Goal: Transaction & Acquisition: Purchase product/service

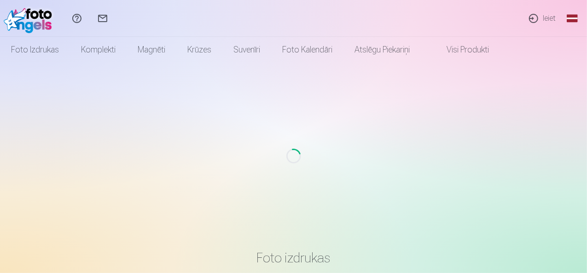
click at [547, 15] on link "Ieiet" at bounding box center [541, 18] width 42 height 37
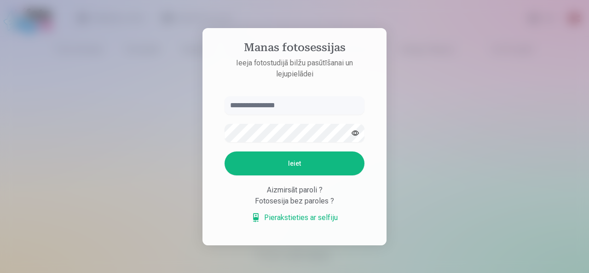
type input "*"
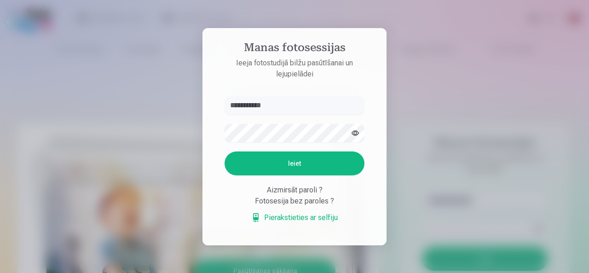
type input "**********"
click at [278, 166] on button "Ieiet" at bounding box center [295, 163] width 140 height 24
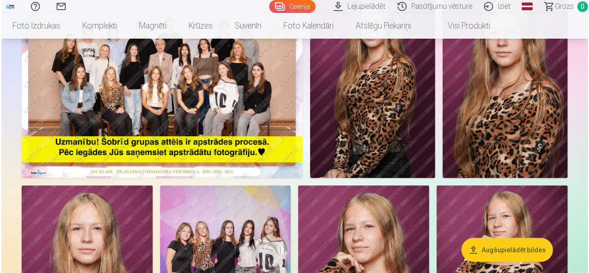
scroll to position [116, 0]
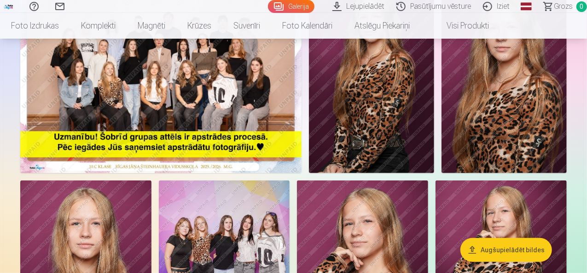
click at [279, 127] on img at bounding box center [160, 79] width 281 height 188
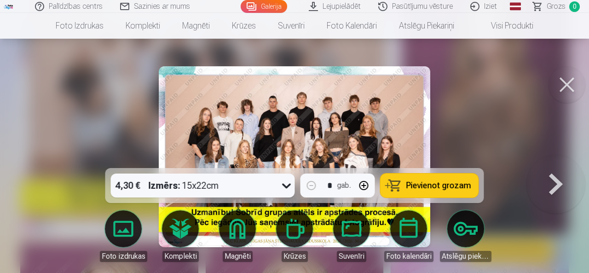
click at [402, 179] on button "Pievienot grozam" at bounding box center [429, 185] width 98 height 24
click at [549, 159] on button at bounding box center [555, 157] width 59 height 4
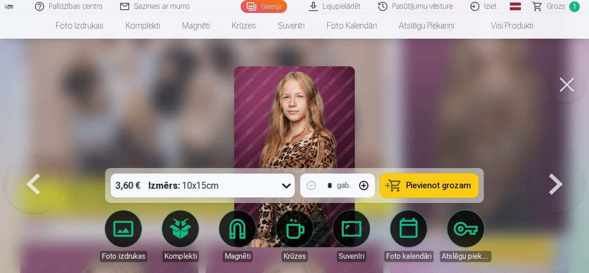
click at [549, 159] on button at bounding box center [555, 157] width 59 height 4
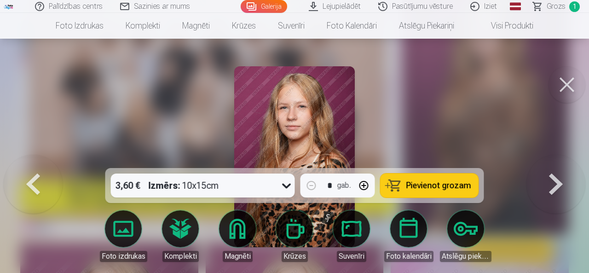
click at [549, 159] on button at bounding box center [555, 157] width 59 height 4
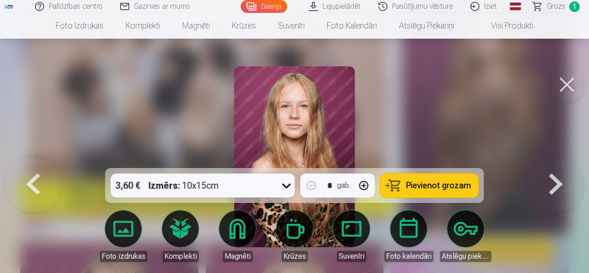
click at [549, 159] on button at bounding box center [555, 157] width 59 height 4
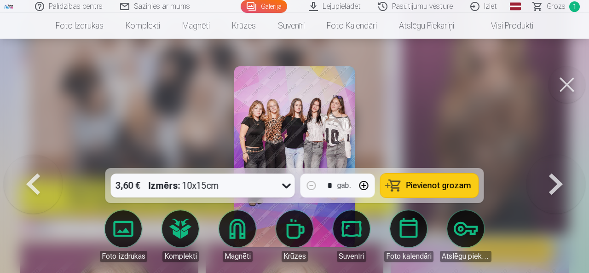
click at [561, 159] on button at bounding box center [555, 157] width 59 height 4
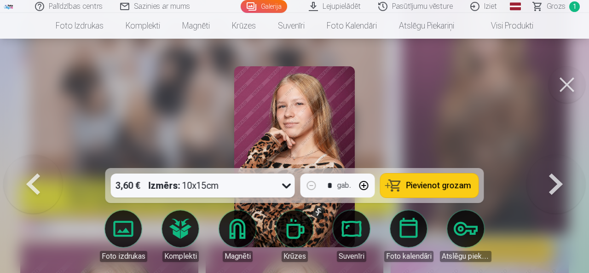
click at [561, 159] on button at bounding box center [555, 157] width 59 height 4
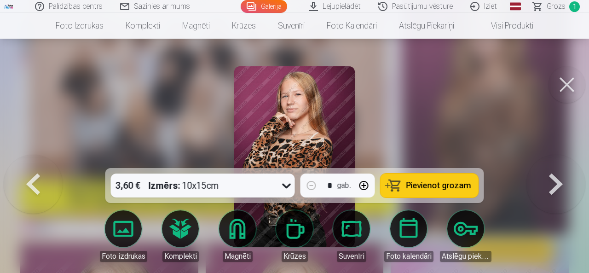
click at [35, 159] on button at bounding box center [33, 157] width 59 height 4
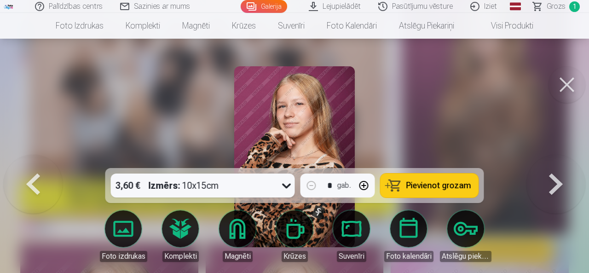
click at [35, 159] on button at bounding box center [33, 157] width 59 height 4
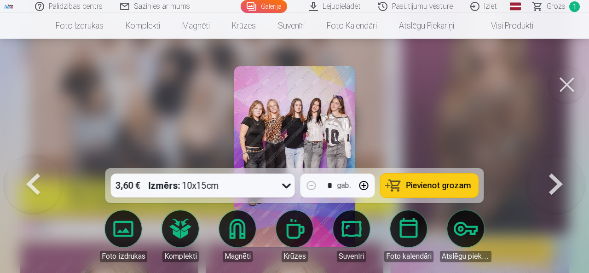
click at [35, 159] on button at bounding box center [33, 157] width 59 height 4
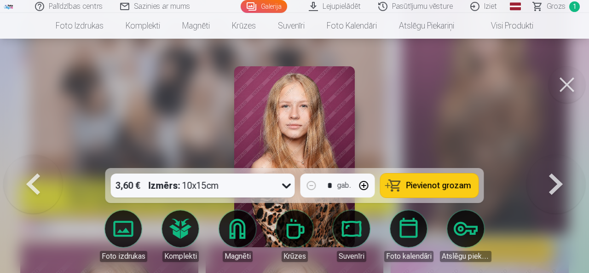
click at [35, 159] on button at bounding box center [33, 157] width 59 height 4
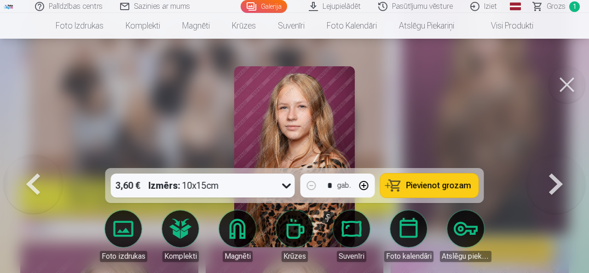
click at [35, 159] on button at bounding box center [33, 157] width 59 height 4
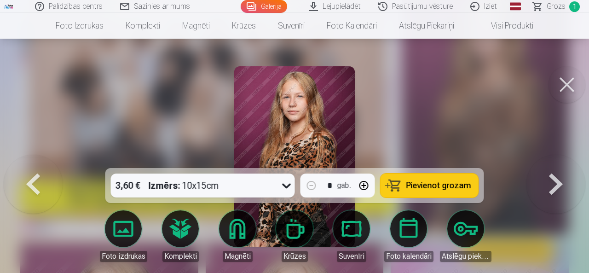
click at [35, 159] on button at bounding box center [33, 157] width 59 height 4
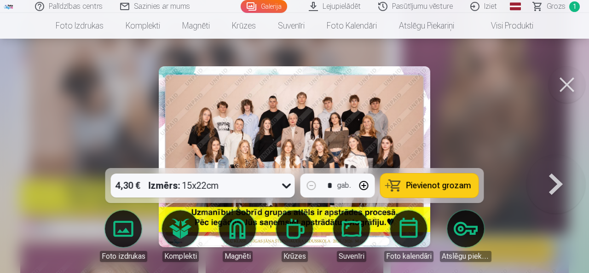
click at [554, 159] on button at bounding box center [555, 157] width 59 height 4
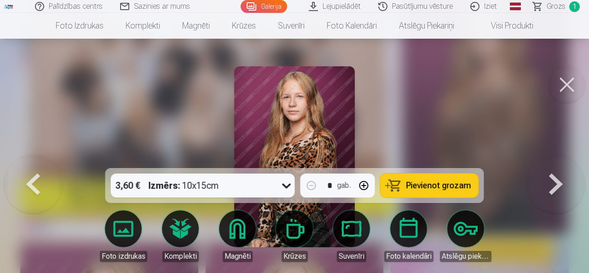
click at [554, 159] on button at bounding box center [555, 157] width 59 height 4
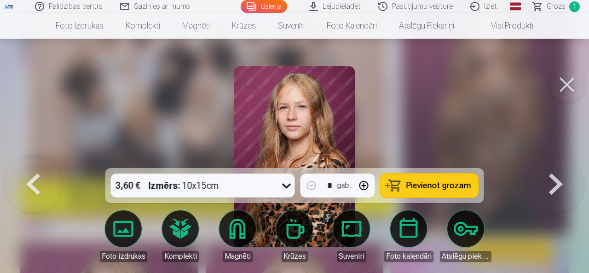
click at [554, 159] on button at bounding box center [555, 157] width 59 height 4
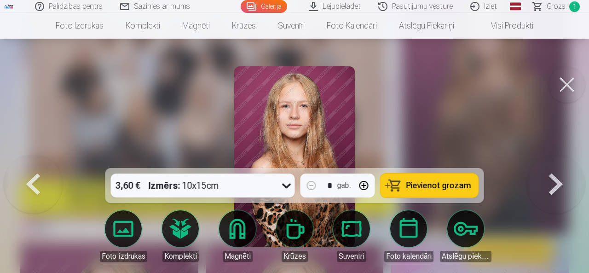
click at [554, 159] on button at bounding box center [555, 157] width 59 height 4
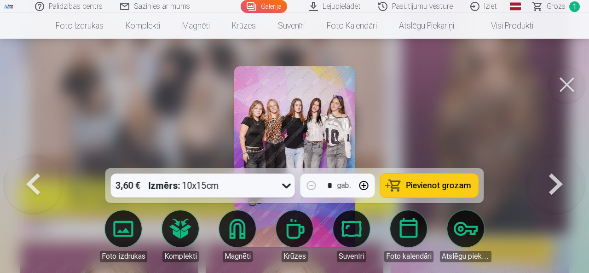
click at [442, 183] on span "Pievienot grozam" at bounding box center [438, 185] width 65 height 8
click at [546, 159] on button at bounding box center [555, 157] width 59 height 4
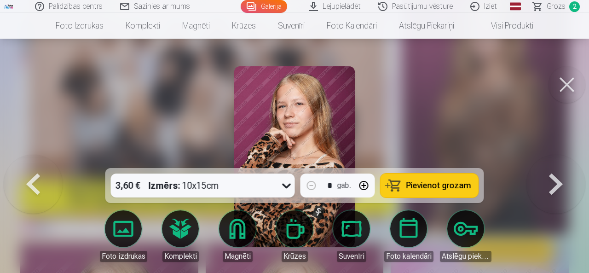
click at [445, 182] on span "Pievienot grozam" at bounding box center [438, 185] width 65 height 8
click at [553, 159] on button at bounding box center [555, 157] width 59 height 4
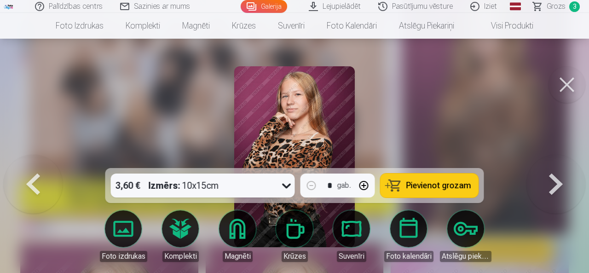
click at [547, 159] on button at bounding box center [555, 157] width 59 height 4
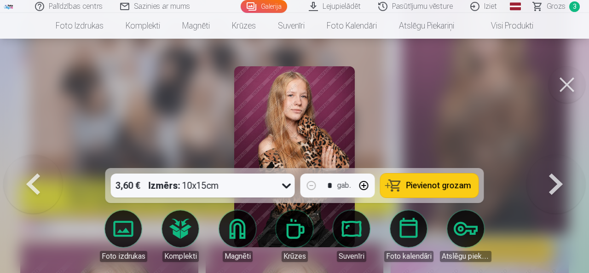
click at [461, 181] on span "Pievienot grozam" at bounding box center [438, 185] width 65 height 8
click at [554, 159] on button at bounding box center [555, 157] width 59 height 4
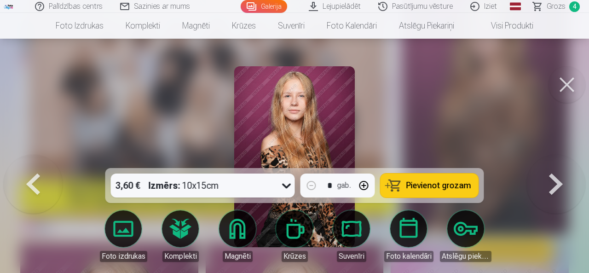
click at [449, 184] on span "Pievienot grozam" at bounding box center [438, 185] width 65 height 8
click at [548, 159] on button at bounding box center [555, 157] width 59 height 4
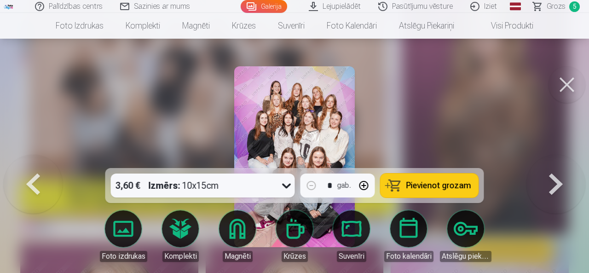
click at [442, 185] on span "Pievienot grozam" at bounding box center [438, 185] width 65 height 8
click at [554, 159] on button at bounding box center [555, 157] width 59 height 4
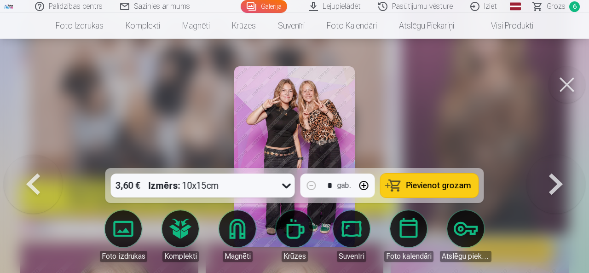
click at [455, 182] on span "Pievienot grozam" at bounding box center [438, 185] width 65 height 8
click at [550, 159] on button at bounding box center [555, 157] width 59 height 4
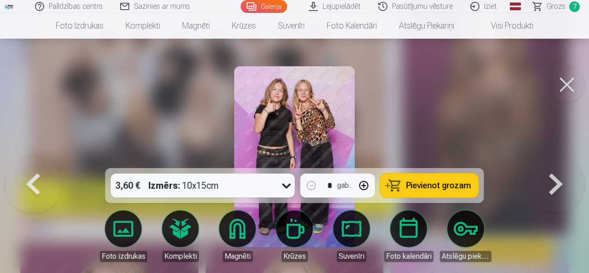
click at [550, 159] on button at bounding box center [555, 157] width 59 height 4
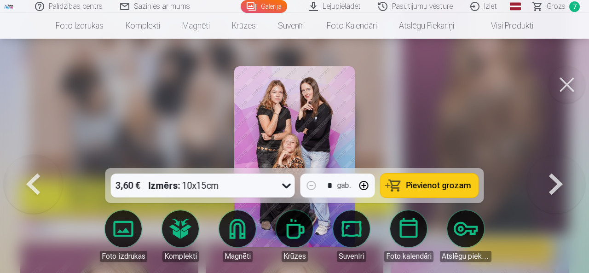
click at [466, 187] on span "Pievienot grozam" at bounding box center [438, 185] width 65 height 8
click at [554, 159] on button at bounding box center [555, 157] width 59 height 4
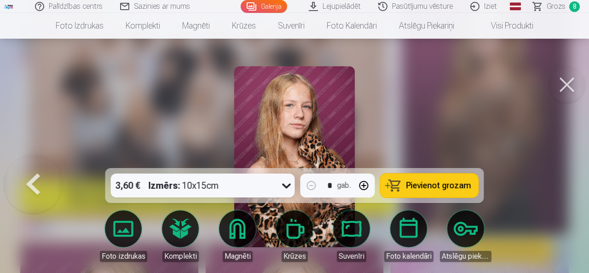
click at [446, 184] on span "Pievienot grozam" at bounding box center [438, 185] width 65 height 8
click at [552, 9] on span "Grozs" at bounding box center [556, 6] width 19 height 11
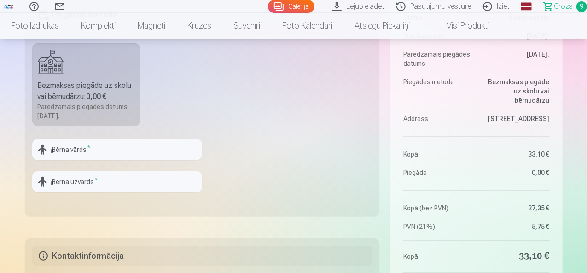
scroll to position [258, 0]
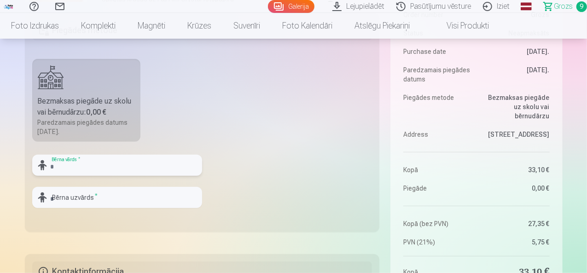
click at [86, 167] on input "text" at bounding box center [117, 165] width 170 height 21
type input "*"
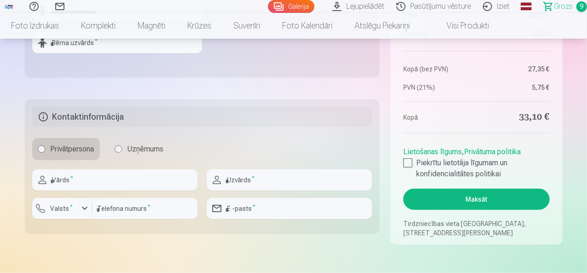
scroll to position [453, 0]
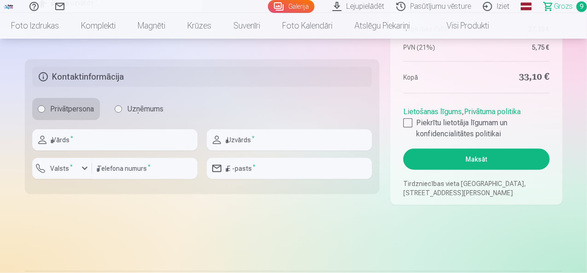
type input "**********"
click at [91, 142] on input "text" at bounding box center [114, 139] width 165 height 21
type input "****"
type input "*******"
type input "********"
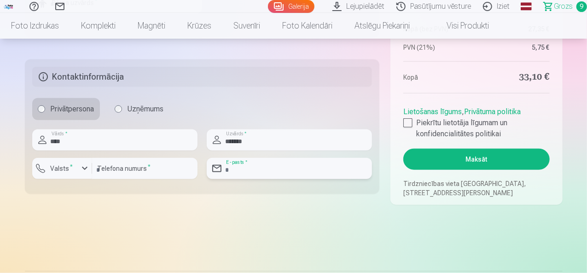
type input "**********"
click at [407, 123] on div at bounding box center [407, 122] width 9 height 9
drag, startPoint x: 582, startPoint y: 56, endPoint x: 584, endPoint y: 62, distance: 6.8
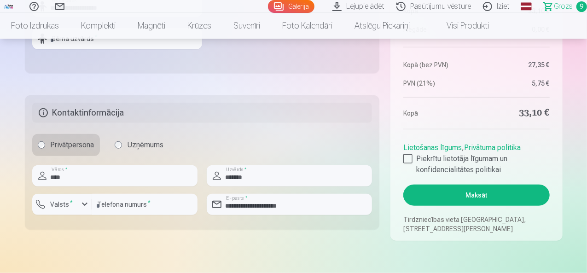
scroll to position [397, 0]
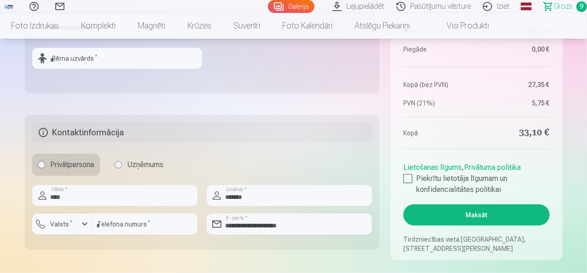
click at [495, 213] on button "Maksāt" at bounding box center [476, 214] width 146 height 21
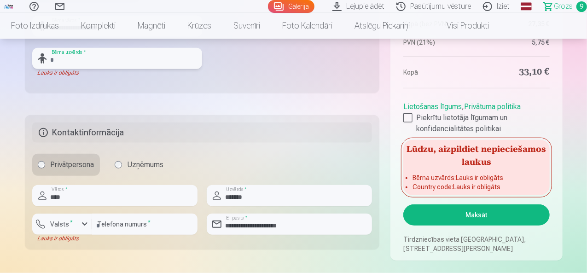
click at [106, 58] on input "text" at bounding box center [117, 58] width 170 height 21
type input "*******"
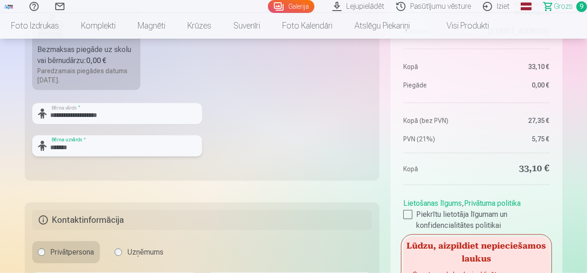
scroll to position [302, 0]
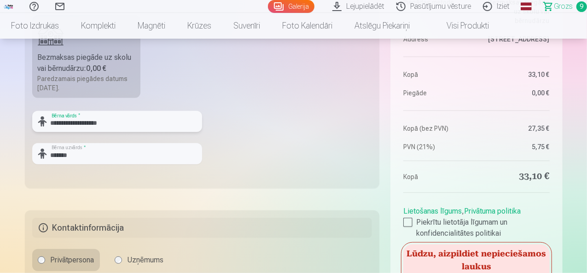
click at [116, 116] on input "**********" at bounding box center [117, 121] width 170 height 21
type input "**********"
click at [74, 155] on input "*******" at bounding box center [117, 153] width 170 height 21
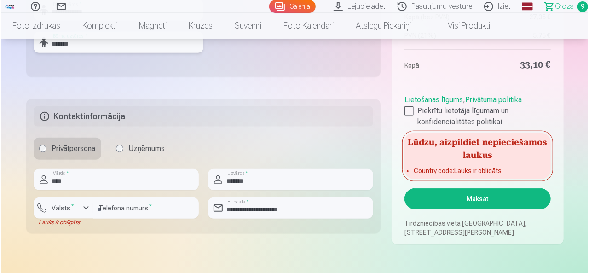
scroll to position [417, 0]
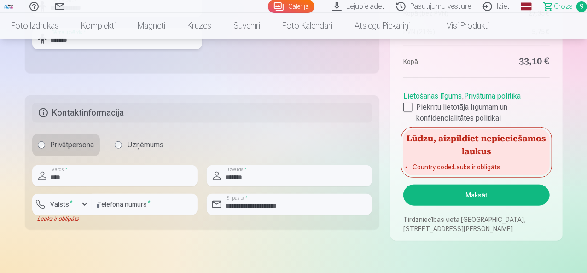
type input "*******"
click at [86, 206] on div "button" at bounding box center [84, 204] width 11 height 11
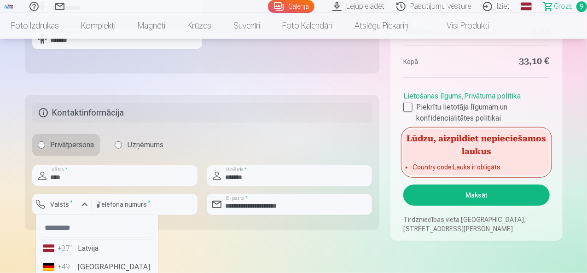
click at [86, 244] on li "+371 Latvija" at bounding box center [97, 248] width 115 height 18
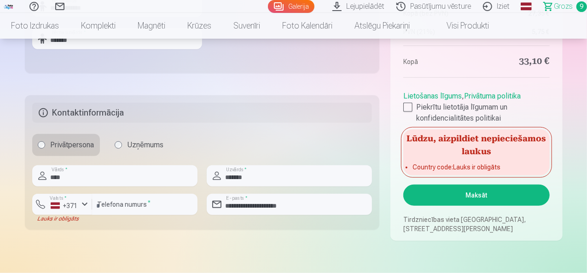
click at [458, 201] on button "Maksāt" at bounding box center [476, 194] width 146 height 21
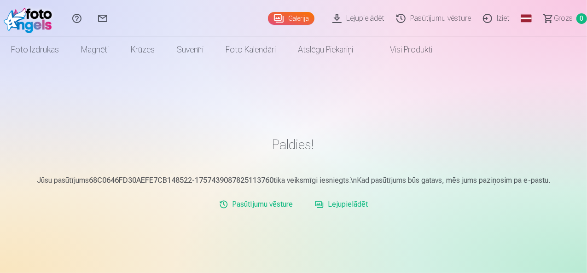
click at [352, 206] on link "Lejupielādēt" at bounding box center [341, 204] width 60 height 18
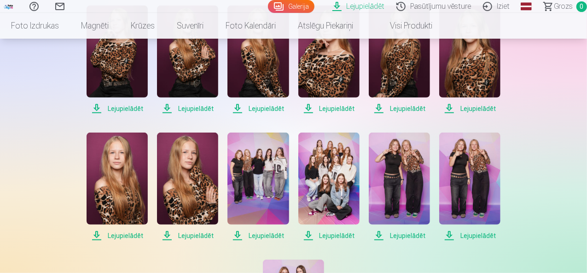
scroll to position [221, 0]
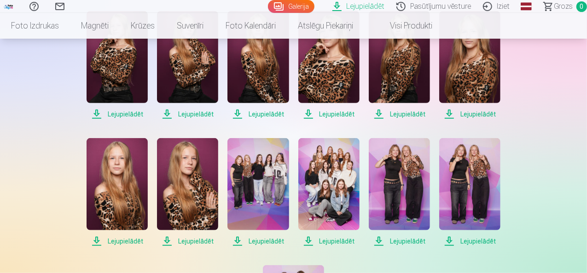
click at [128, 110] on span "Lejupielādēt" at bounding box center [116, 114] width 61 height 11
click at [192, 115] on span "Lejupielādēt" at bounding box center [187, 114] width 61 height 11
click at [271, 111] on span "Lejupielādēt" at bounding box center [257, 114] width 61 height 11
click at [337, 112] on span "Lejupielādēt" at bounding box center [328, 114] width 61 height 11
click at [556, 119] on div "Lejupielādēt Šajā sadaļā jūs varat lejupielādēt dāvināto fotoattēlu un iegādāto…" at bounding box center [293, 225] width 552 height 892
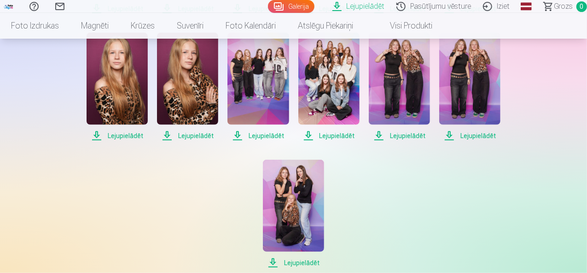
scroll to position [370, 0]
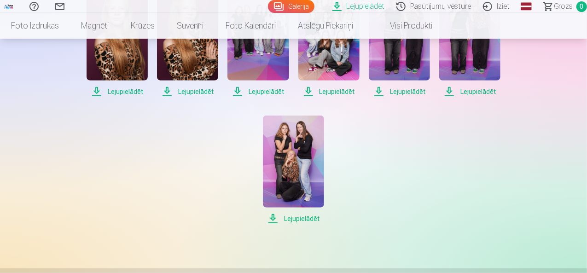
click at [283, 221] on span "Lejupielādēt" at bounding box center [293, 218] width 61 height 11
click at [465, 90] on span "Lejupielādēt" at bounding box center [469, 91] width 61 height 11
click at [404, 92] on span "Lejupielādēt" at bounding box center [399, 91] width 61 height 11
click at [274, 100] on div "Lejupielādēt Lejupielādēt Lejupielādēt Lejupielādēt Lejupielādēt Lejupielādēt L…" at bounding box center [293, 43] width 460 height 363
click at [338, 92] on span "Lejupielādēt" at bounding box center [328, 91] width 61 height 11
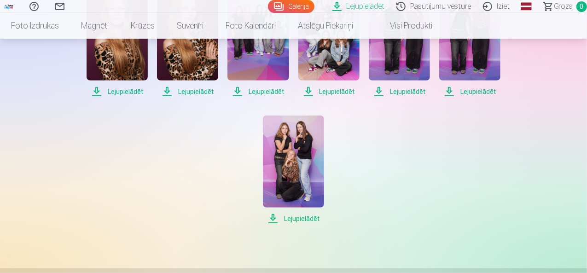
click at [255, 90] on span "Lejupielādēt" at bounding box center [257, 91] width 61 height 11
click at [186, 88] on span "Lejupielādēt" at bounding box center [187, 91] width 61 height 11
click at [113, 89] on span "Lejupielādēt" at bounding box center [116, 91] width 61 height 11
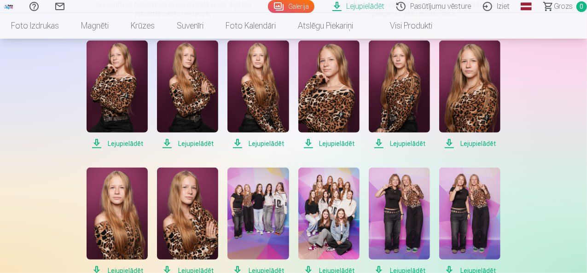
scroll to position [185, 0]
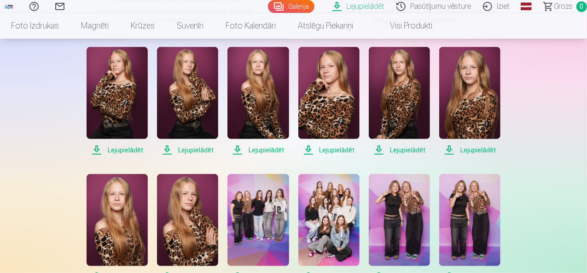
click at [475, 150] on span "Lejupielādēt" at bounding box center [469, 149] width 61 height 11
click at [397, 146] on span "Lejupielādēt" at bounding box center [399, 149] width 61 height 11
click at [328, 151] on span "Lejupielādēt" at bounding box center [328, 149] width 61 height 11
click at [261, 149] on span "Lejupielādēt" at bounding box center [257, 149] width 61 height 11
click at [196, 152] on span "Lejupielādēt" at bounding box center [187, 149] width 61 height 11
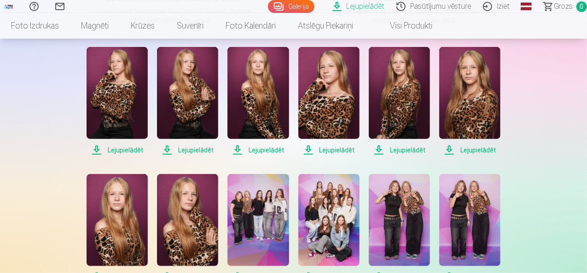
click at [115, 142] on link "Lejupielādēt" at bounding box center [116, 101] width 61 height 109
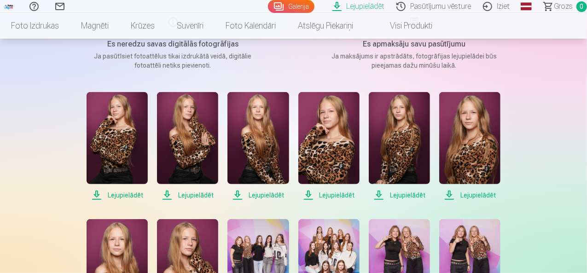
scroll to position [141, 0]
